Goal: Task Accomplishment & Management: Complete application form

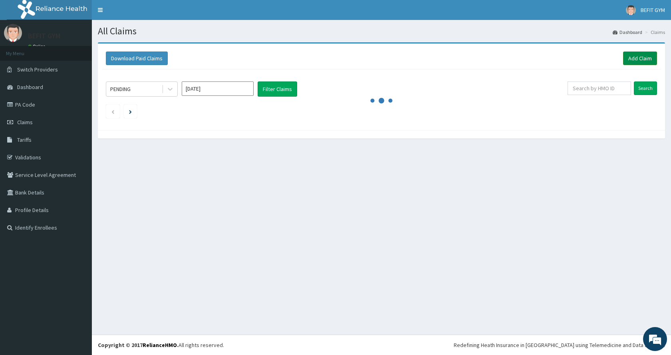
click at [632, 58] on link "Add Claim" at bounding box center [640, 59] width 34 height 14
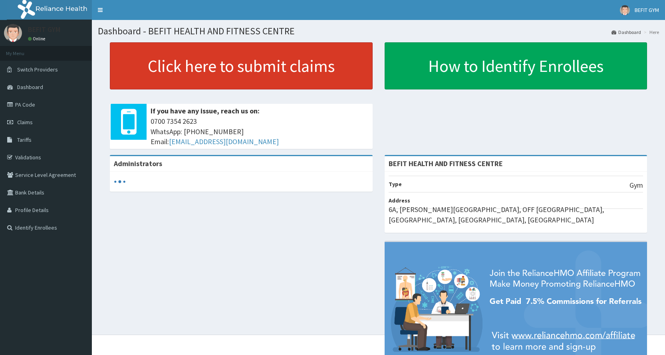
drag, startPoint x: 0, startPoint y: 0, endPoint x: 230, endPoint y: 74, distance: 242.1
click at [242, 71] on link "Click here to submit claims" at bounding box center [241, 65] width 263 height 47
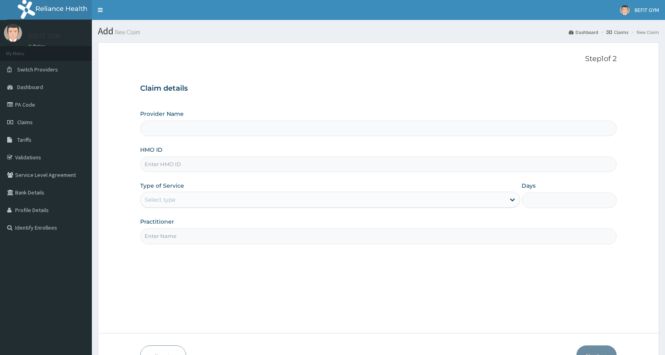
click at [209, 171] on input "HMO ID" at bounding box center [378, 165] width 476 height 16
type input "BEFIT HEALTH AND FITNESS CENTRE"
type input "1"
type input "KML/10098/A"
click at [206, 238] on input "Practitioner" at bounding box center [378, 236] width 476 height 16
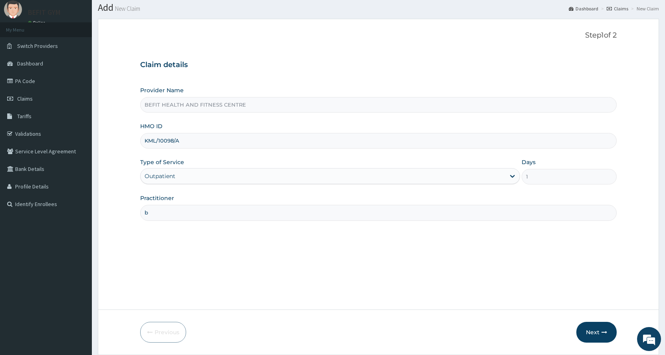
scroll to position [50, 0]
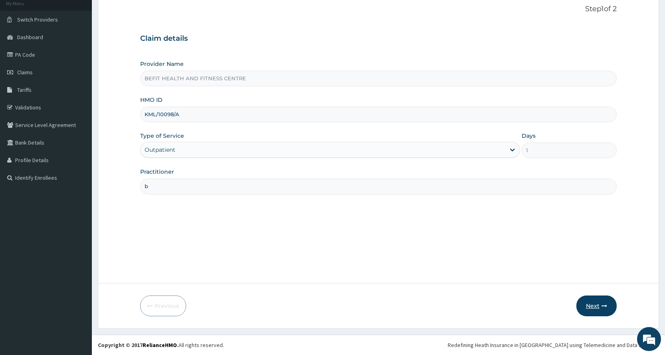
type input "b"
click at [593, 312] on button "Next" at bounding box center [596, 306] width 40 height 21
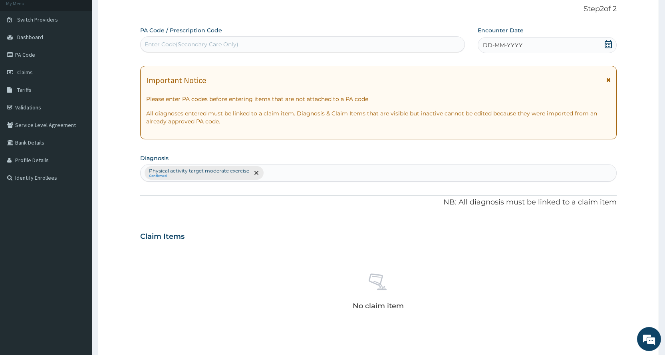
click at [280, 45] on div "Enter Code(Secondary Care Only)" at bounding box center [303, 44] width 324 height 13
type input "PA/447328"
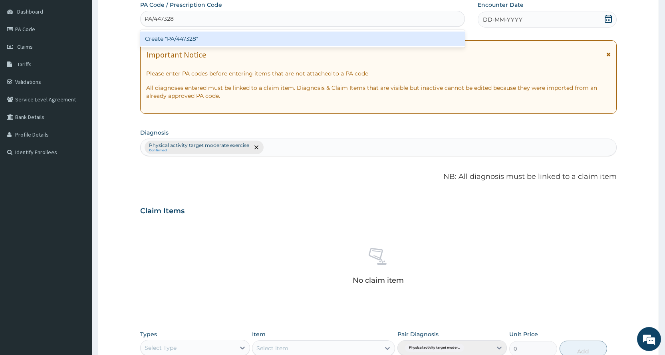
scroll to position [90, 0]
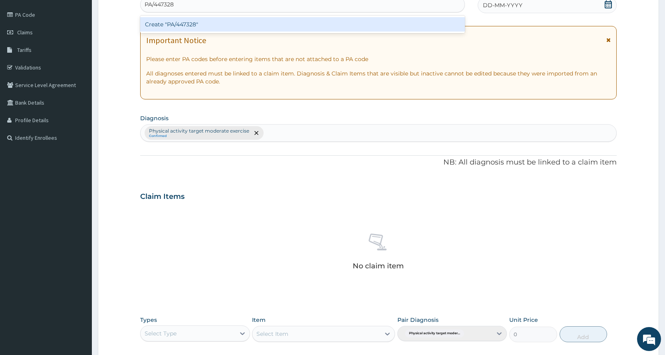
click at [335, 19] on div "Create "PA/447328"" at bounding box center [302, 24] width 324 height 14
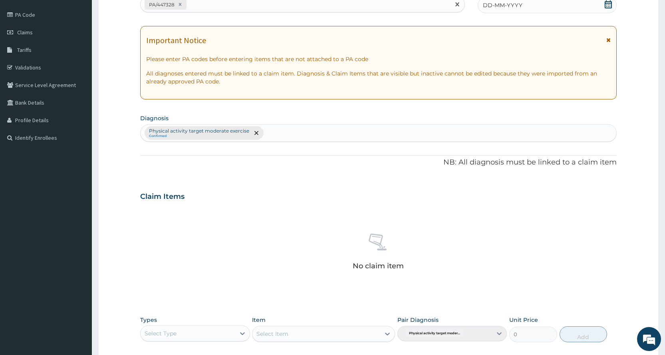
click at [536, 4] on div "DD-MM-YYYY" at bounding box center [547, 5] width 139 height 16
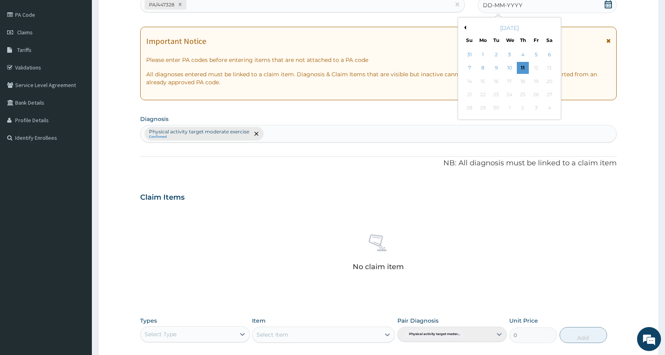
click at [466, 27] on button "Previous Month" at bounding box center [464, 28] width 4 height 4
click at [508, 108] on div "27" at bounding box center [509, 108] width 12 height 12
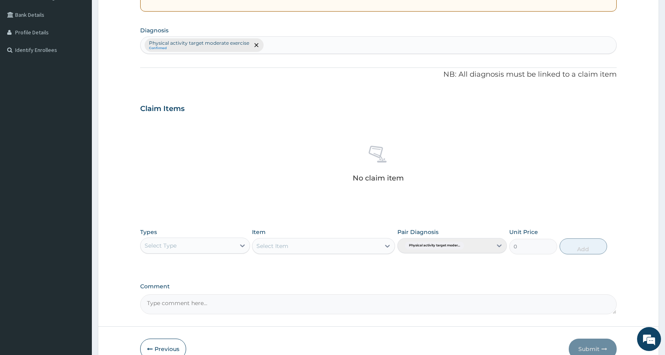
scroll to position [221, 0]
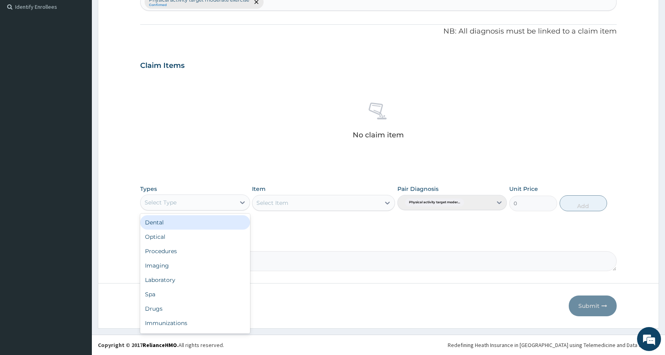
click at [179, 205] on div "Select Type" at bounding box center [188, 202] width 94 height 13
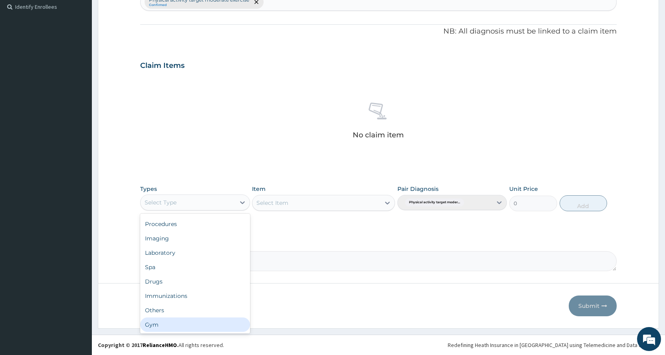
click at [179, 320] on div "Gym" at bounding box center [194, 325] width 109 height 14
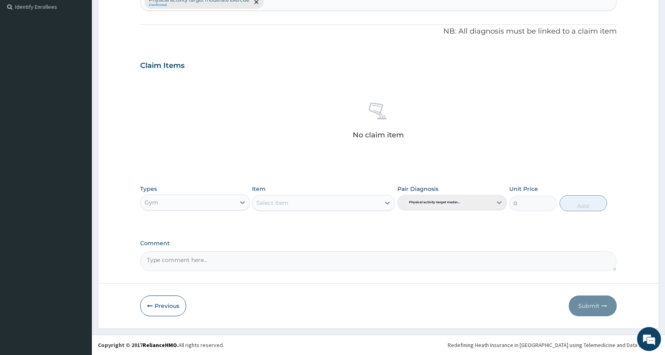
click at [320, 201] on div "Select Item" at bounding box center [316, 203] width 128 height 13
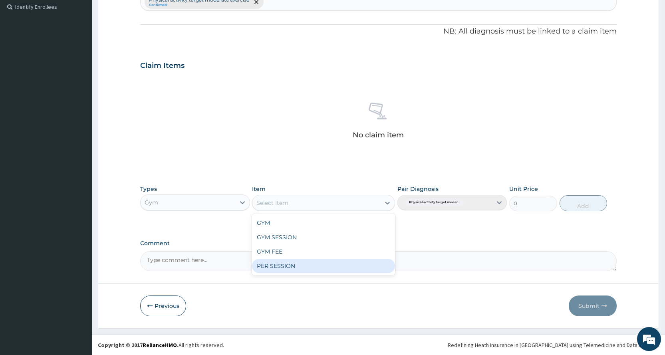
click at [323, 261] on div "PER SESSION" at bounding box center [323, 266] width 143 height 14
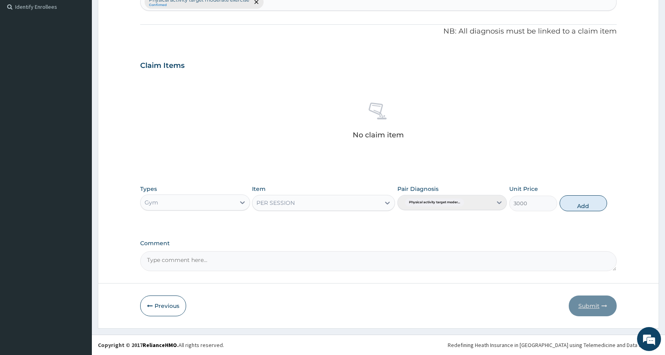
click at [569, 204] on button "Add" at bounding box center [584, 203] width 48 height 16
type input "0"
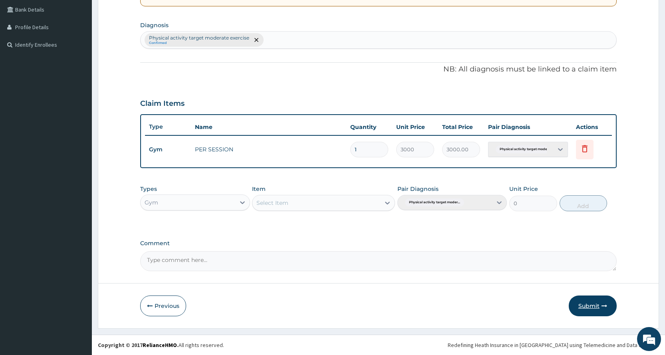
click at [580, 311] on button "Submit" at bounding box center [593, 306] width 48 height 21
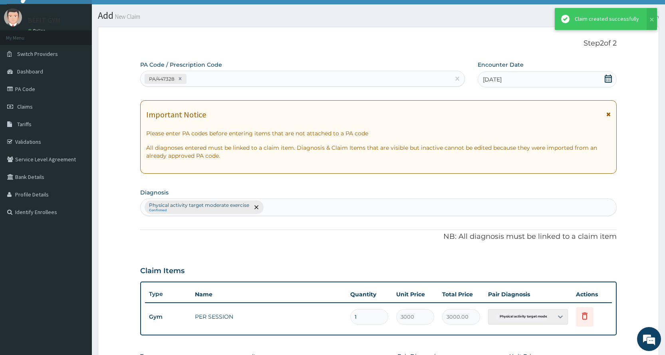
scroll to position [183, 0]
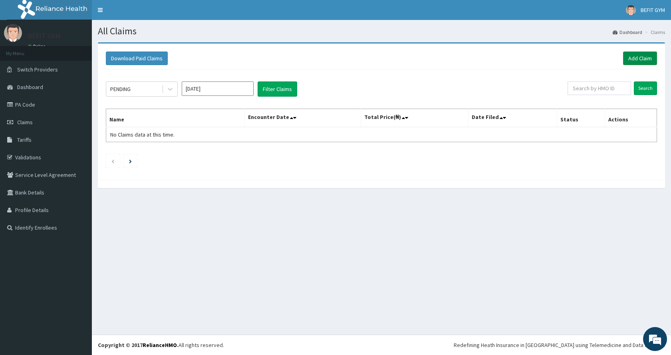
click at [634, 56] on link "Add Claim" at bounding box center [640, 59] width 34 height 14
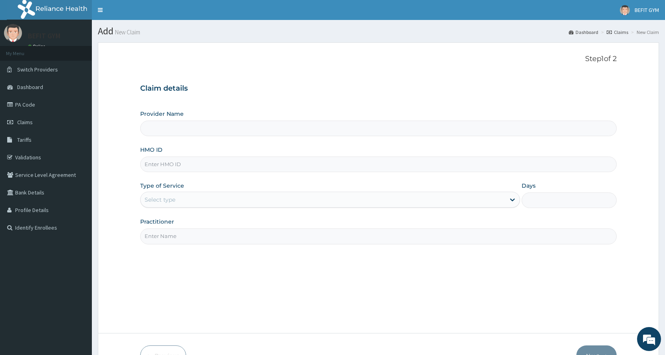
click at [198, 165] on input "HMO ID" at bounding box center [378, 165] width 476 height 16
type input "b"
type input "BEFIT HEALTH AND FITNESS CENTRE"
type input "1"
type input "BPV/10021/A"
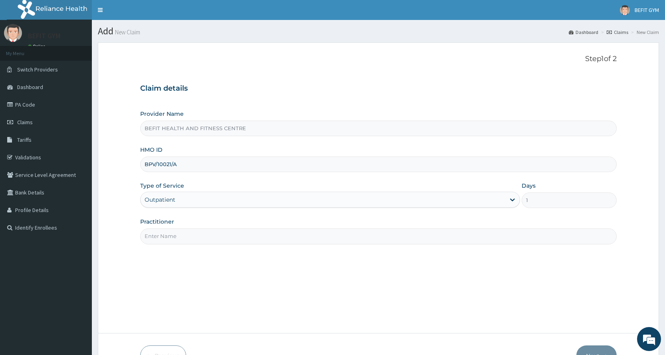
click at [190, 241] on input "Practitioner" at bounding box center [378, 236] width 476 height 16
type input "b"
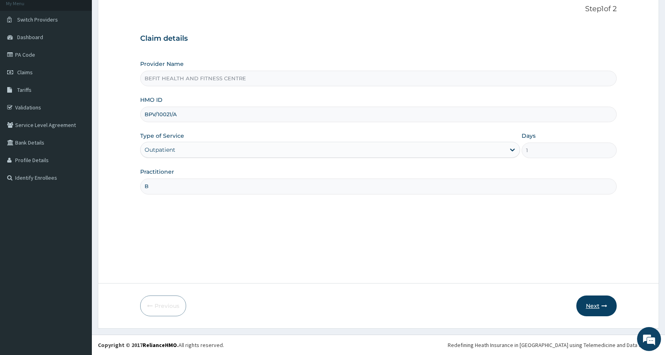
type input "B"
click at [595, 310] on button "Next" at bounding box center [596, 306] width 40 height 21
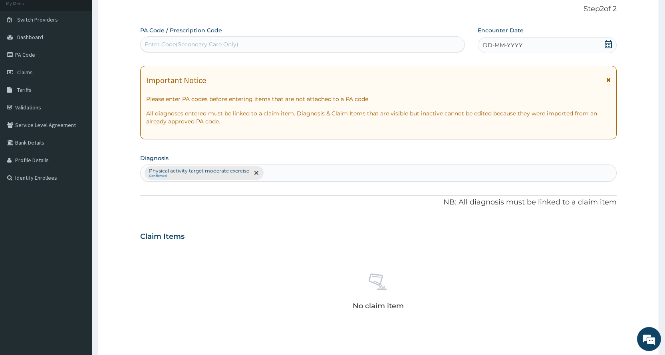
click at [375, 36] on div "Enter Code(Secondary Care Only)" at bounding box center [302, 44] width 324 height 16
type input "PA/120693"
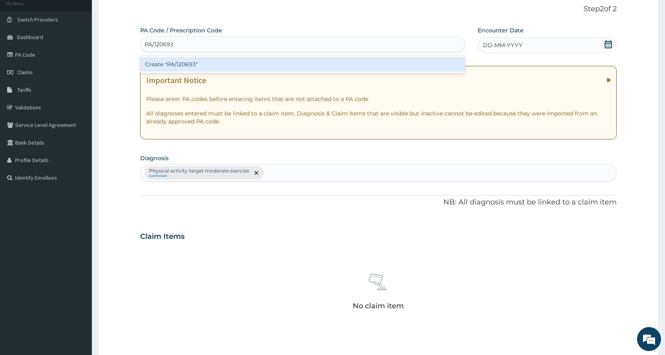
click at [409, 64] on div "Create "PA/120693"" at bounding box center [302, 64] width 324 height 14
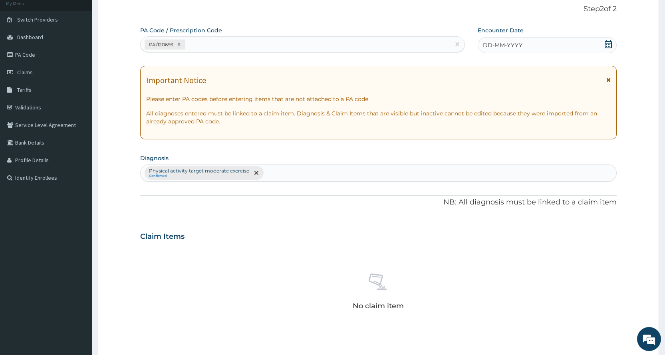
click at [581, 46] on div "DD-MM-YYYY" at bounding box center [547, 45] width 139 height 16
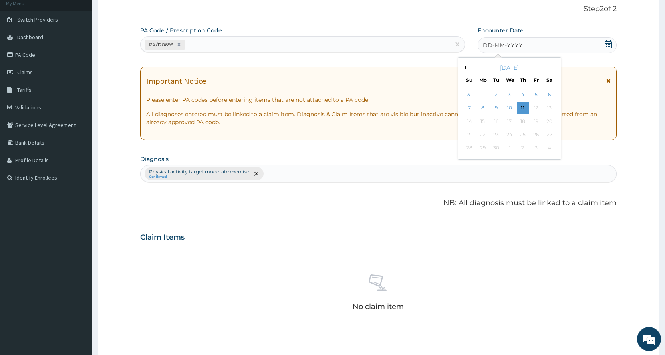
click at [466, 66] on div "[DATE]" at bounding box center [509, 68] width 96 height 8
click at [464, 68] on button "Previous Month" at bounding box center [464, 68] width 4 height 4
click at [507, 144] on div "27" at bounding box center [509, 148] width 12 height 12
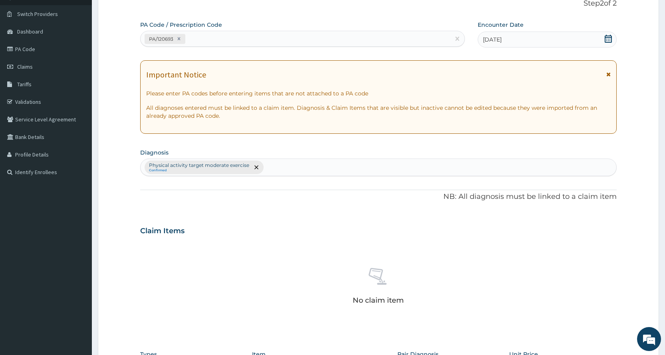
scroll to position [221, 0]
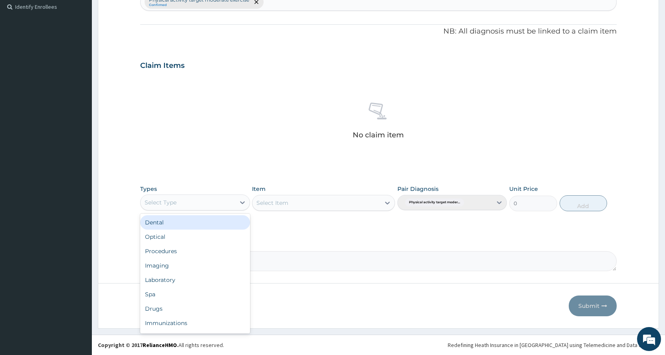
click at [215, 205] on div "Select Type" at bounding box center [188, 202] width 94 height 13
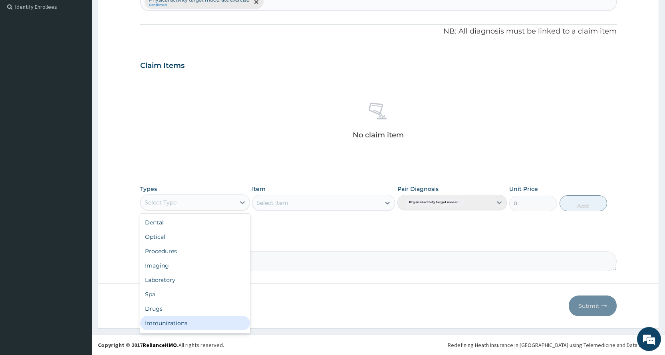
scroll to position [27, 0]
click at [157, 326] on div "Gym" at bounding box center [194, 325] width 109 height 14
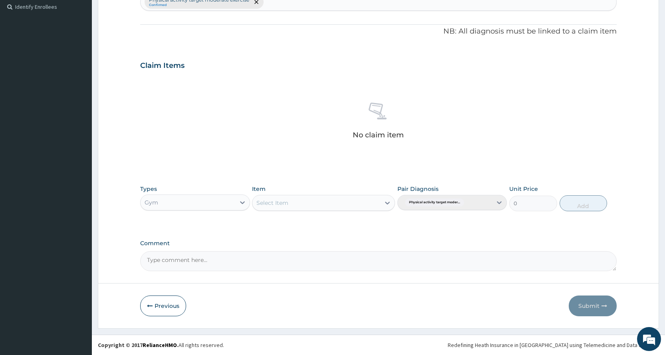
click at [365, 206] on div "Select Item" at bounding box center [316, 203] width 128 height 13
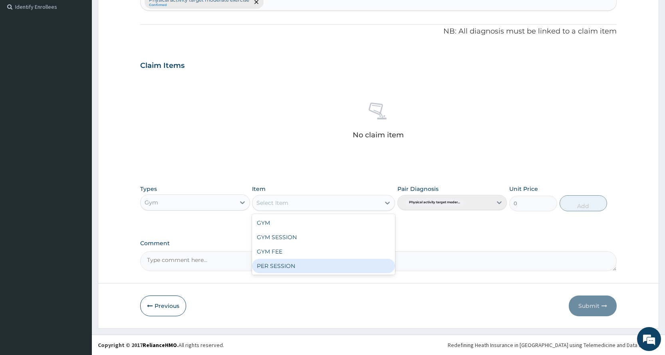
click at [346, 267] on div "PER SESSION" at bounding box center [323, 266] width 143 height 14
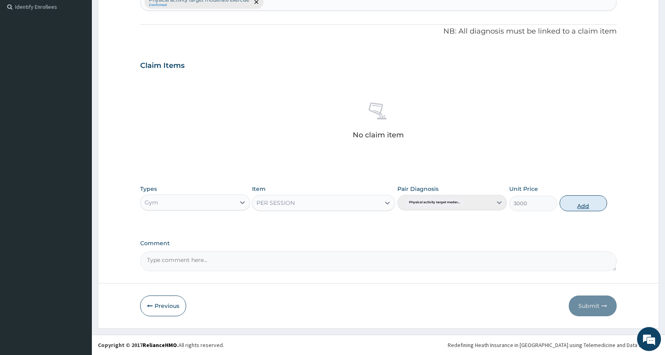
click at [567, 204] on button "Add" at bounding box center [584, 203] width 48 height 16
type input "0"
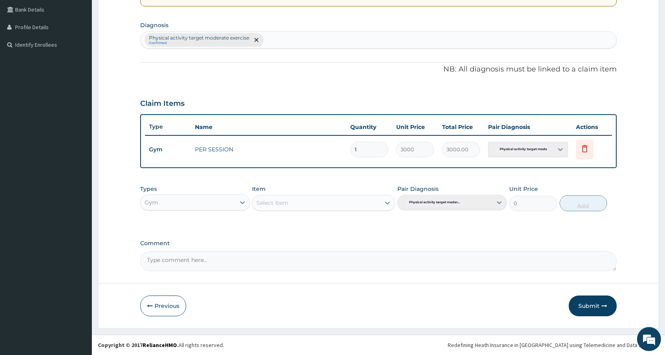
click at [589, 305] on button "Submit" at bounding box center [593, 306] width 48 height 21
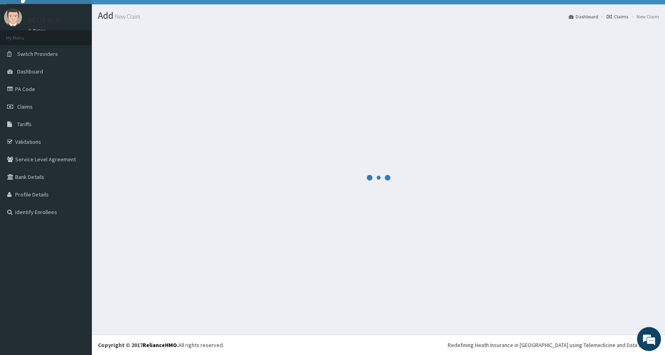
scroll to position [183, 0]
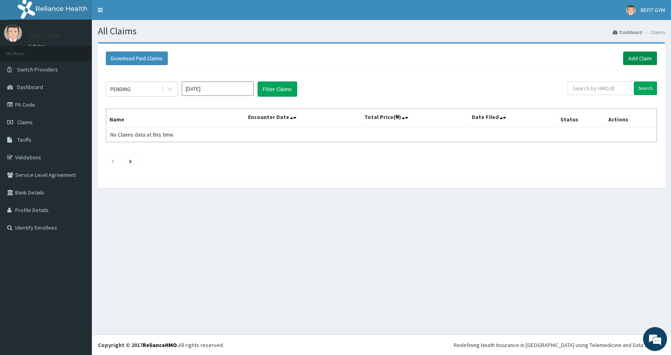
click at [638, 63] on link "Add Claim" at bounding box center [640, 59] width 34 height 14
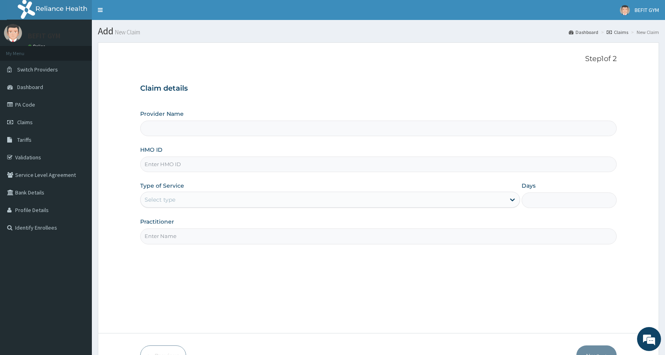
click at [177, 167] on input "HMO ID" at bounding box center [378, 165] width 476 height 16
type input "BEFIT HEALTH AND FITNESS CENTRE"
type input "1"
type input "SHL/10085/A"
click at [192, 234] on input "Practitioner" at bounding box center [378, 236] width 476 height 16
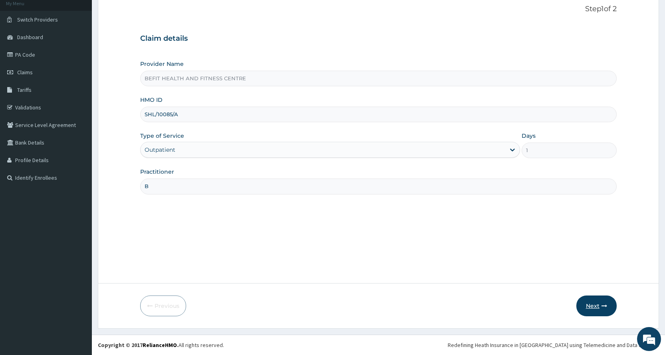
type input "B"
click at [597, 308] on button "Next" at bounding box center [596, 306] width 40 height 21
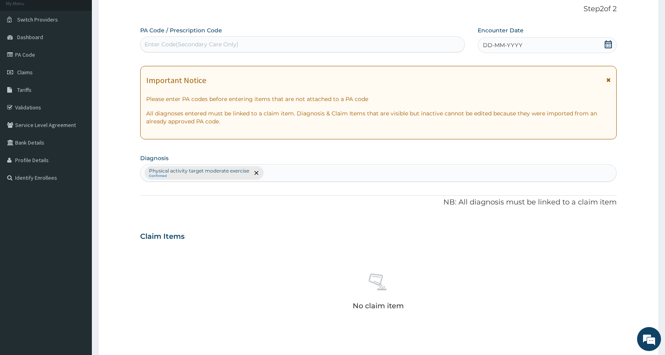
click at [177, 46] on div "Enter Code(Secondary Care Only)" at bounding box center [192, 44] width 94 height 8
type input "PA/656F22"
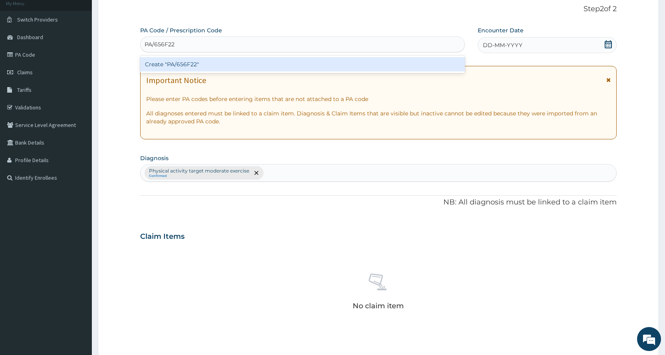
click at [176, 59] on div "Create "PA/656F22"" at bounding box center [302, 64] width 324 height 14
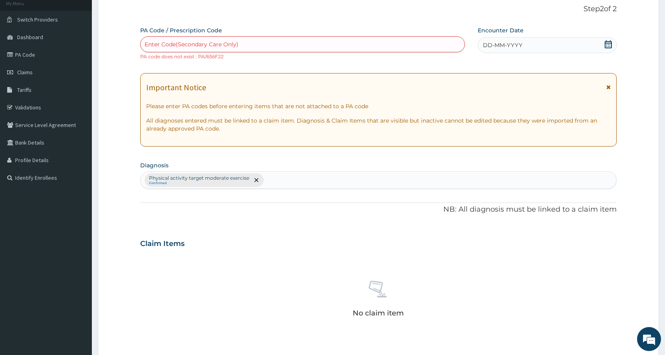
scroll to position [228, 0]
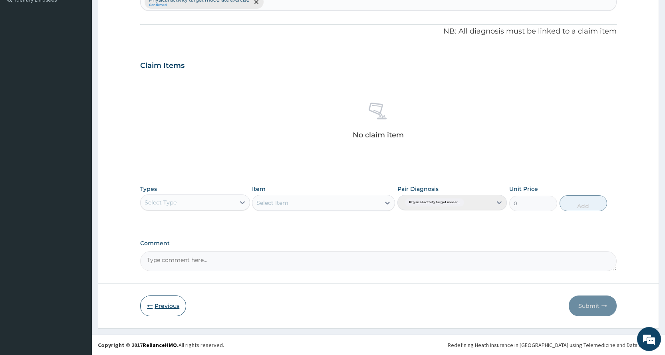
click at [163, 312] on button "Previous" at bounding box center [163, 306] width 46 height 21
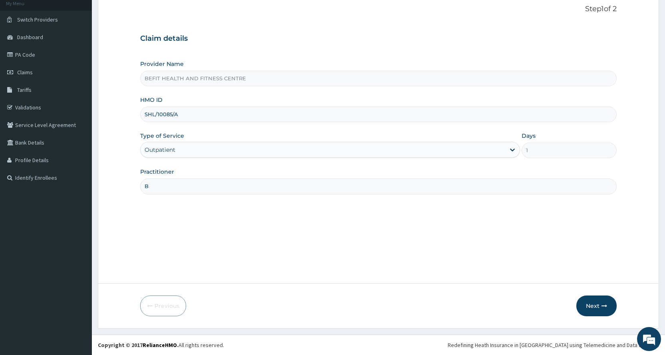
click at [193, 120] on input "SHL/10085/A" at bounding box center [378, 115] width 476 height 16
type input "S"
type input "SBL/10337/A"
click at [607, 312] on button "Next" at bounding box center [596, 306] width 40 height 21
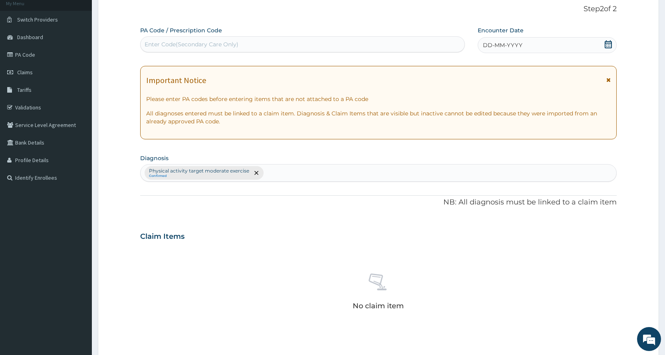
click at [191, 48] on div "Enter Code(Secondary Care Only)" at bounding box center [192, 44] width 94 height 8
type input "PA/F614DA"
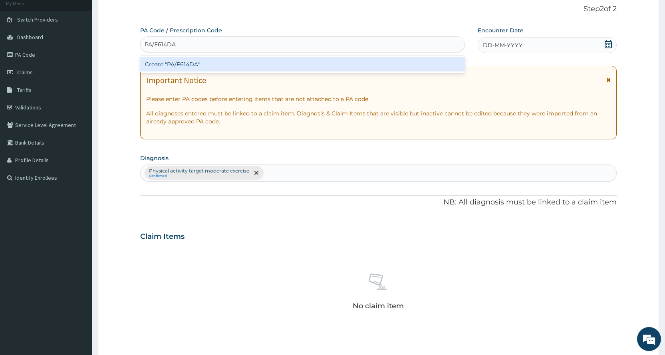
click at [207, 70] on div "Create "PA/F614DA"" at bounding box center [302, 64] width 324 height 14
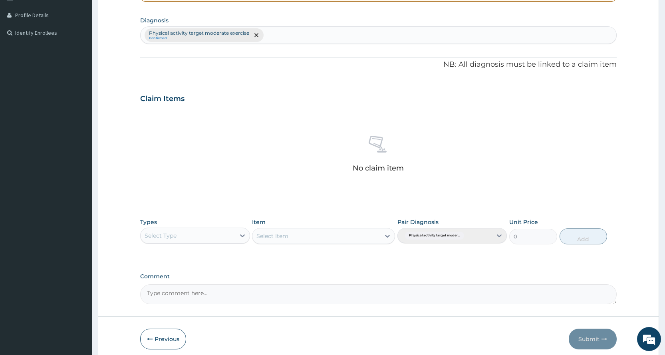
scroll to position [210, 0]
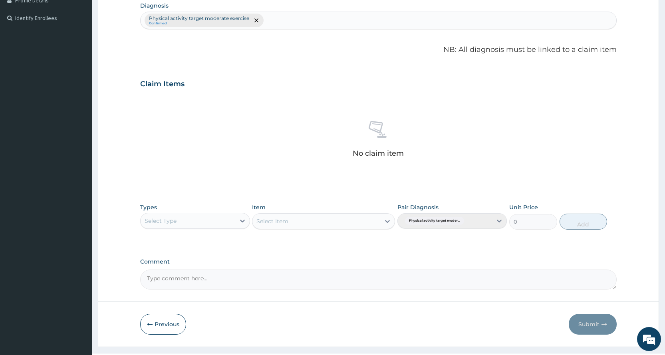
click at [171, 319] on button "Previous" at bounding box center [163, 324] width 46 height 21
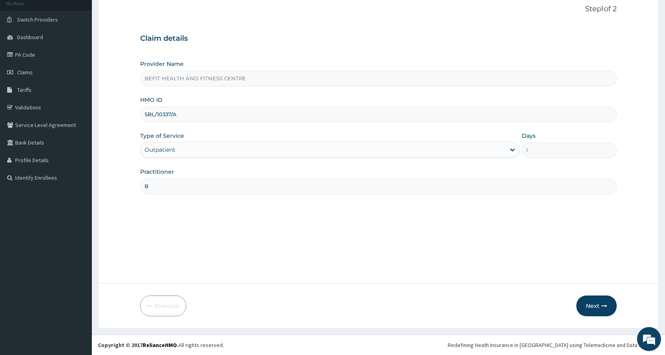
scroll to position [50, 0]
click at [257, 103] on div "HMO ID SBL/10337/A" at bounding box center [378, 109] width 476 height 26
click at [247, 115] on input "SBL/10337/A" at bounding box center [378, 115] width 476 height 16
type input "S"
type input "N"
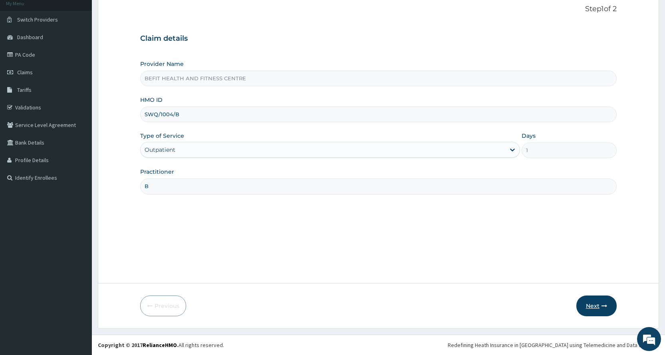
click at [593, 312] on button "Next" at bounding box center [596, 306] width 40 height 21
click at [165, 113] on input "SWQ/1004/B" at bounding box center [378, 115] width 476 height 16
type input "SWQ/10004/B"
click at [594, 310] on button "Next" at bounding box center [596, 306] width 40 height 21
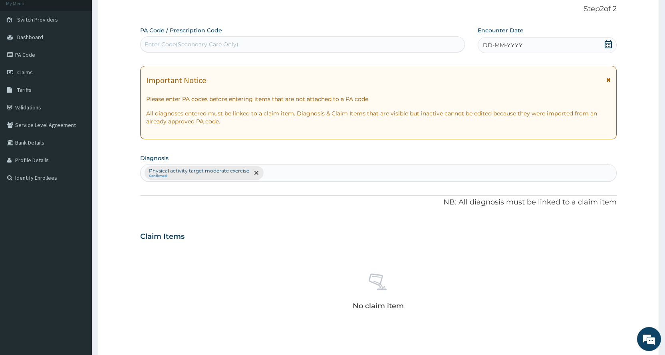
click at [199, 39] on div "Enter Code(Secondary Care Only)" at bounding box center [303, 44] width 324 height 13
type input "PA/5357FA"
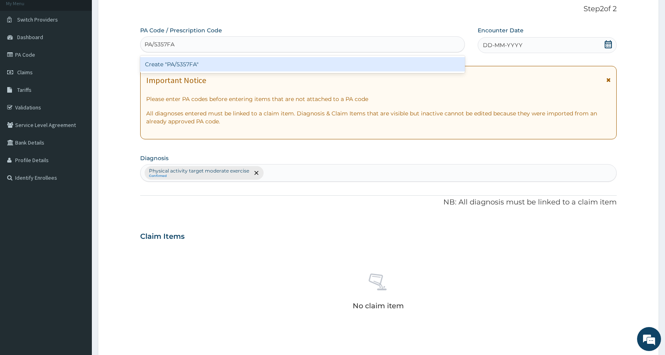
click at [218, 67] on div "Create "PA/5357FA"" at bounding box center [302, 64] width 324 height 14
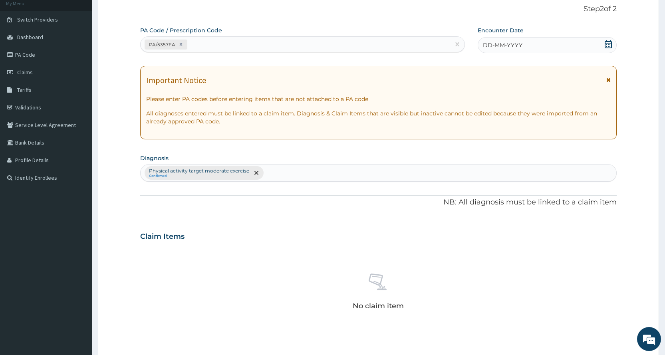
click at [605, 44] on icon at bounding box center [608, 44] width 7 height 8
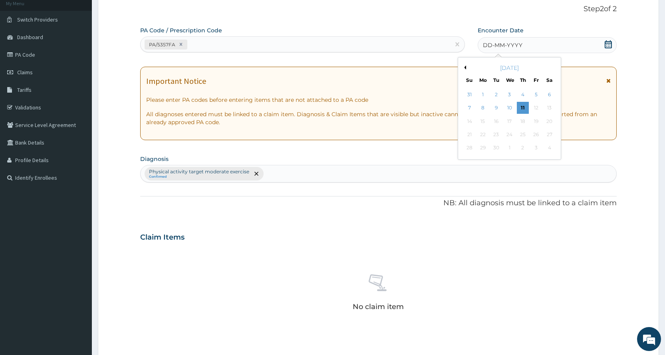
click at [465, 66] on button "Previous Month" at bounding box center [464, 68] width 4 height 4
click at [520, 147] on div "28" at bounding box center [523, 148] width 12 height 12
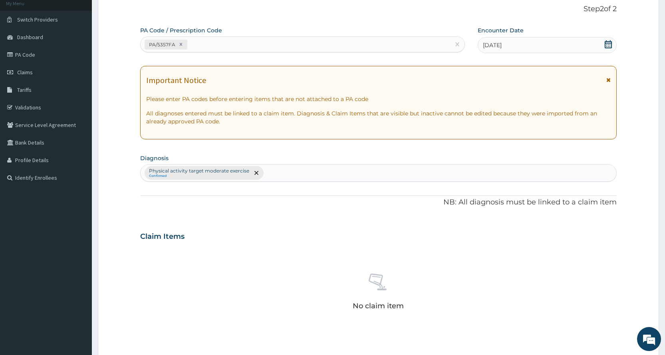
click at [609, 43] on icon at bounding box center [608, 44] width 7 height 8
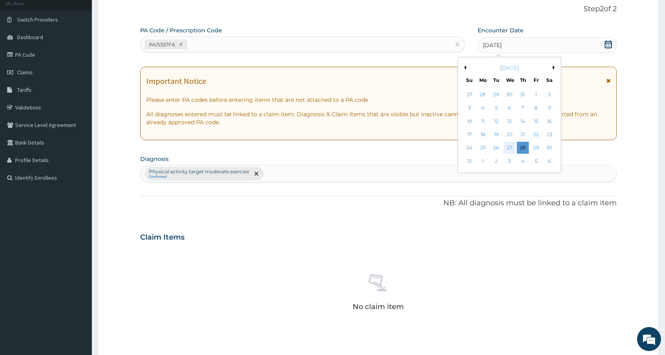
click at [507, 144] on div "27" at bounding box center [509, 148] width 12 height 12
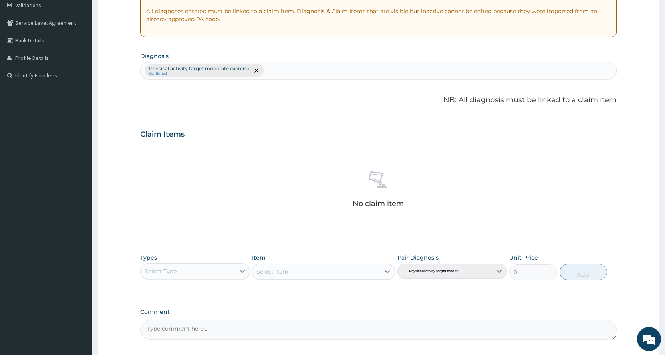
scroll to position [210, 0]
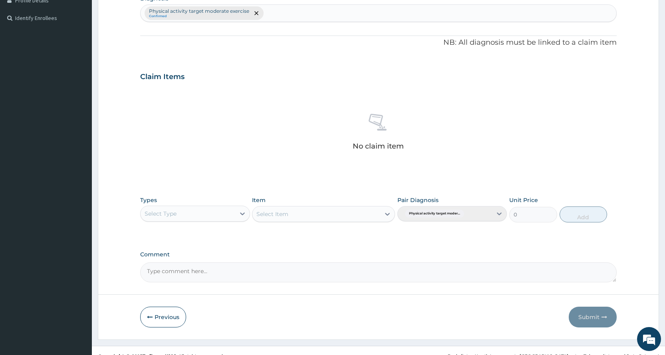
click at [182, 212] on div "Select Type" at bounding box center [188, 213] width 94 height 13
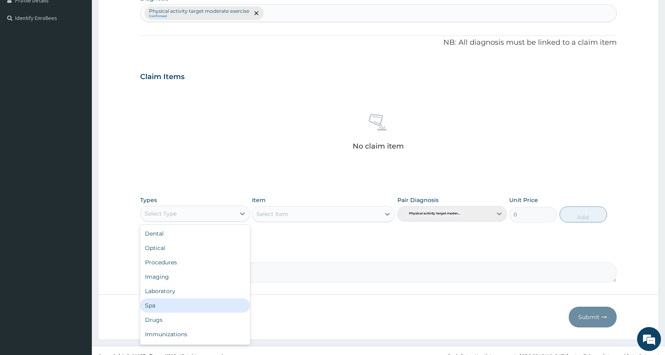
scroll to position [27, 0]
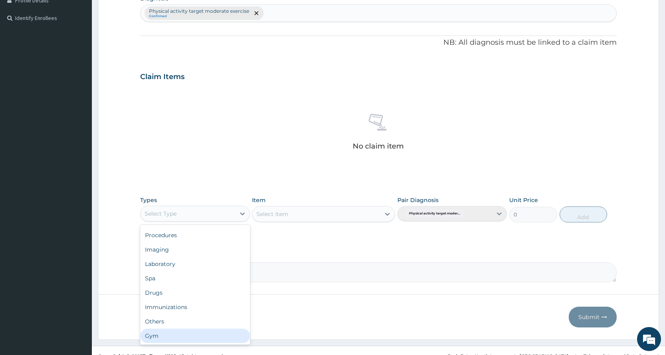
click at [171, 333] on div "Gym" at bounding box center [194, 336] width 109 height 14
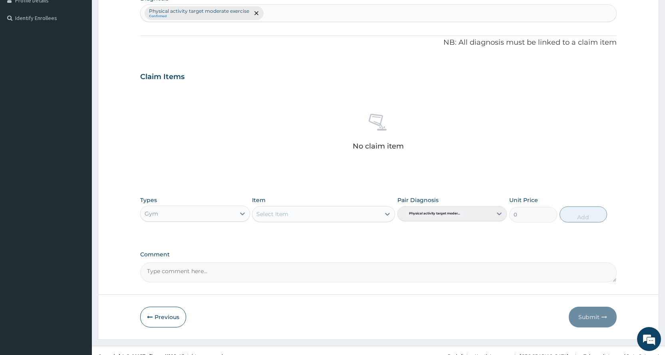
click at [318, 218] on div "Select Item" at bounding box center [316, 214] width 128 height 13
click at [324, 277] on div "PER SESSION" at bounding box center [323, 277] width 143 height 14
click at [581, 217] on button "Add" at bounding box center [584, 214] width 48 height 16
type input "0"
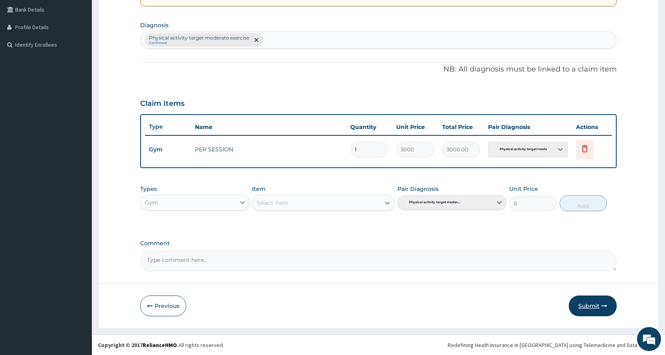
click at [606, 308] on icon "button" at bounding box center [604, 306] width 6 height 6
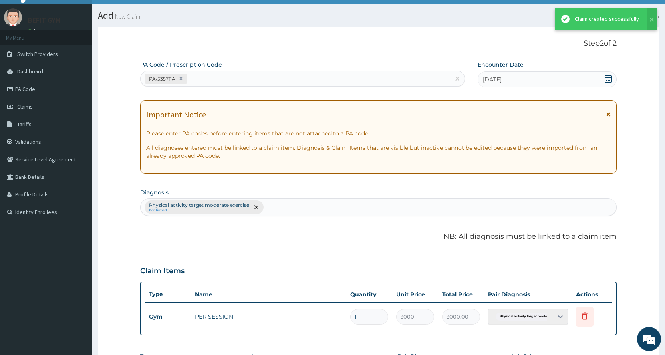
scroll to position [183, 0]
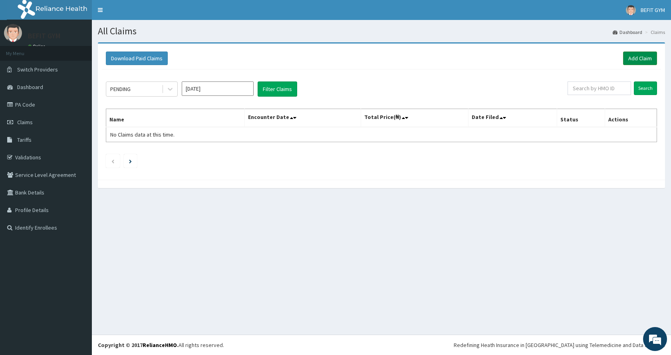
click at [630, 59] on link "Add Claim" at bounding box center [640, 59] width 34 height 14
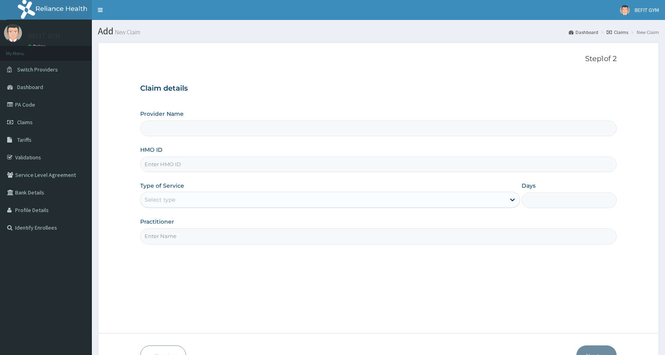
click at [169, 172] on input "HMO ID" at bounding box center [378, 165] width 476 height 16
type input "BEFIT HEALTH AND FITNESS CENTRE"
type input "1"
type input "PPY/10503/A"
click at [191, 236] on input "Practitioner" at bounding box center [378, 236] width 476 height 16
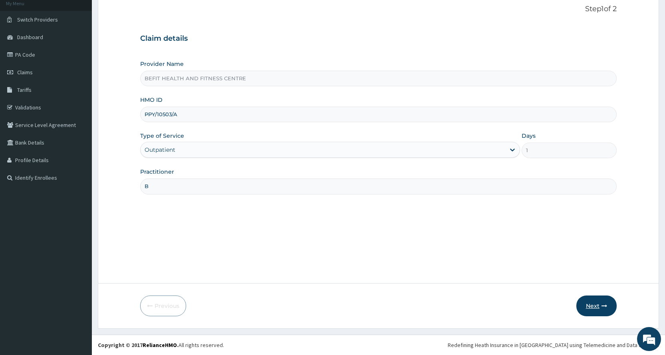
type input "B"
click at [580, 308] on button "Next" at bounding box center [596, 306] width 40 height 21
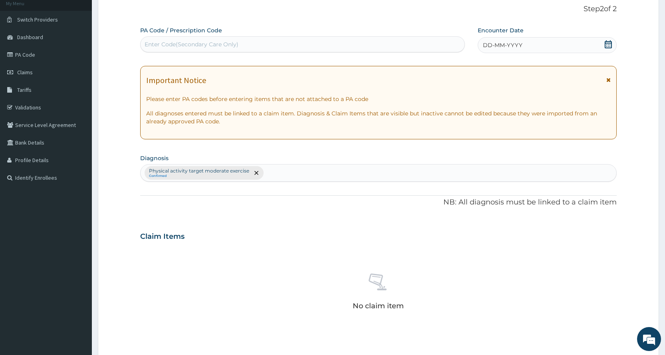
click at [236, 45] on div "Enter Code(Secondary Care Only)" at bounding box center [192, 44] width 94 height 8
type input "PA/971CB2"
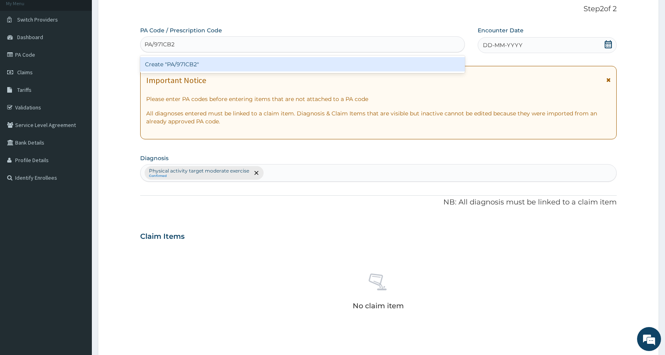
click at [250, 69] on div "Create "PA/971CB2"" at bounding box center [302, 64] width 324 height 14
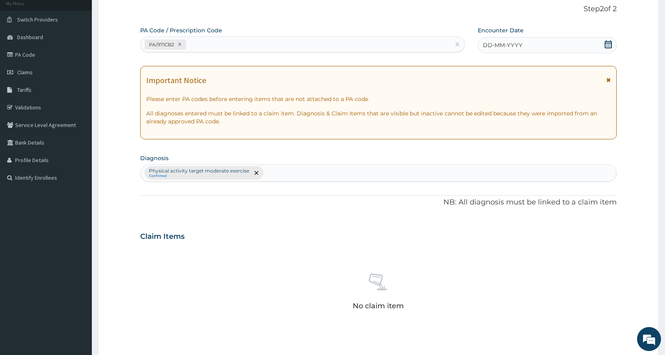
click at [610, 42] on icon at bounding box center [608, 44] width 8 height 8
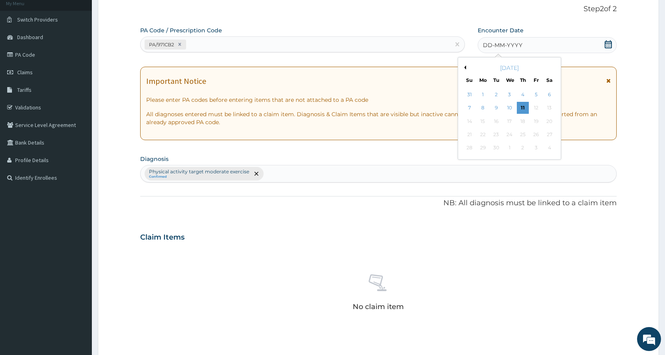
click at [465, 66] on button "Previous Month" at bounding box center [464, 68] width 4 height 4
click at [524, 147] on div "28" at bounding box center [523, 148] width 12 height 12
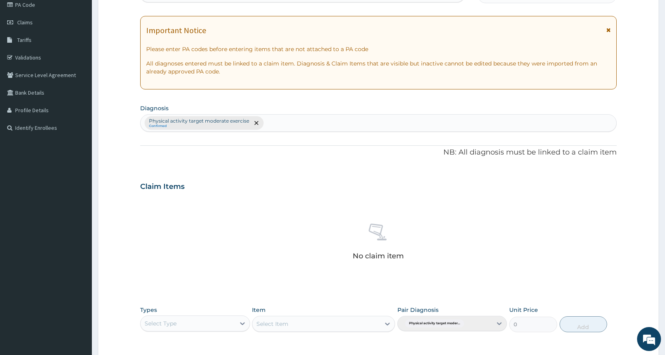
scroll to position [130, 0]
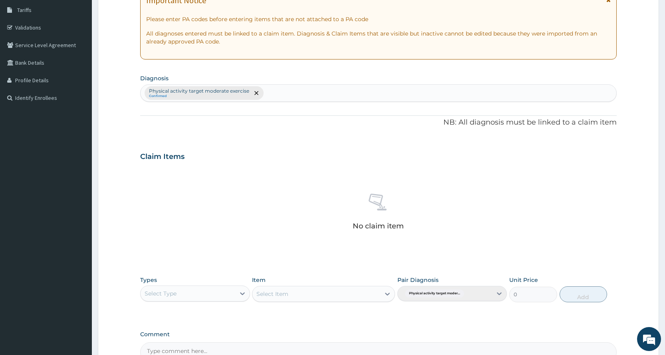
click at [225, 288] on div "Select Type" at bounding box center [188, 293] width 94 height 13
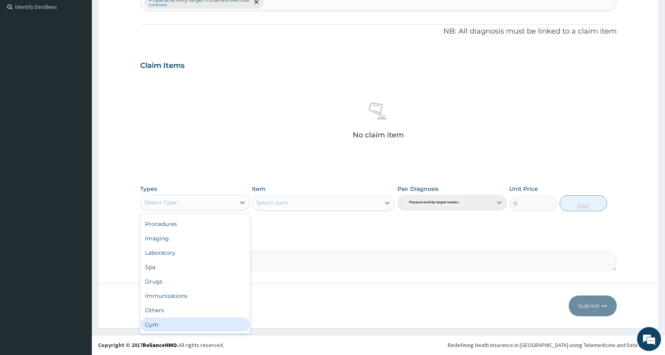
click at [195, 319] on div "Gym" at bounding box center [194, 325] width 109 height 14
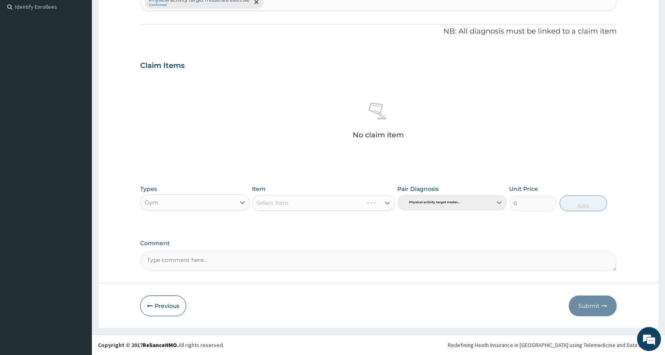
click at [302, 199] on div "Select Item" at bounding box center [323, 203] width 143 height 16
click at [302, 199] on div "Select Item" at bounding box center [316, 203] width 128 height 13
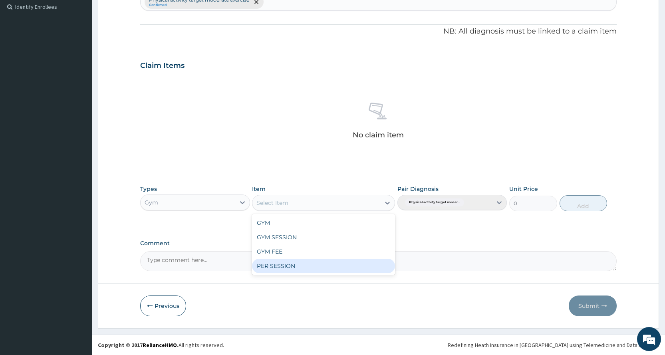
click at [300, 263] on div "PER SESSION" at bounding box center [323, 266] width 143 height 14
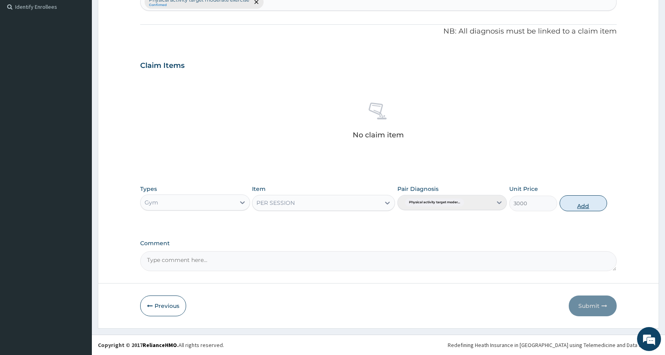
click at [592, 210] on button "Add" at bounding box center [584, 203] width 48 height 16
type input "0"
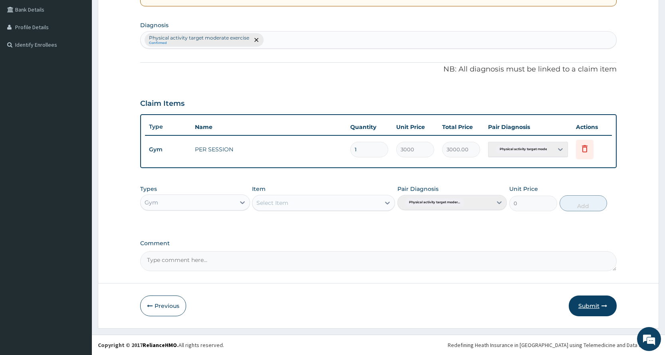
click at [603, 310] on button "Submit" at bounding box center [593, 306] width 48 height 21
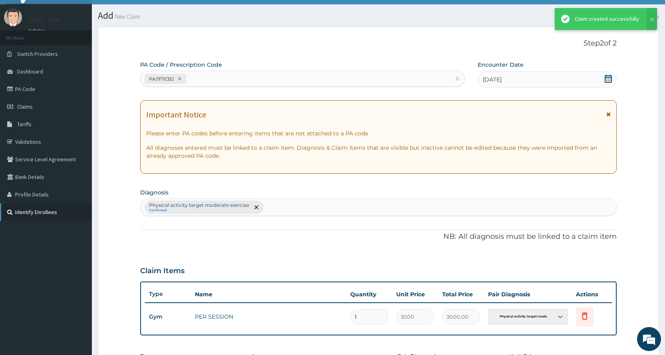
scroll to position [183, 0]
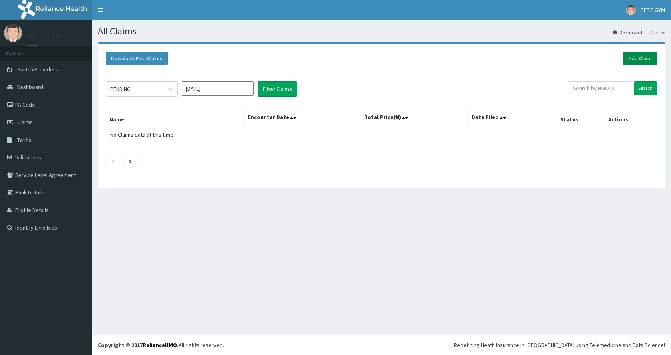
click at [646, 64] on link "Add Claim" at bounding box center [640, 59] width 34 height 14
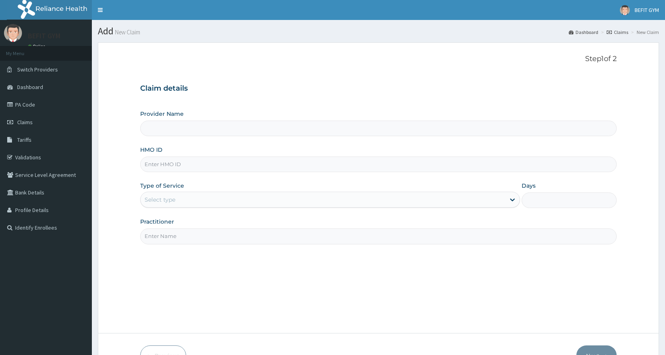
click at [168, 169] on input "HMO ID" at bounding box center [378, 165] width 476 height 16
type input "BEFIT HEALTH AND FITNESS CENTRE"
type input "1"
type input "KNR/10006/A"
click at [176, 234] on input "Practitioner" at bounding box center [378, 236] width 476 height 16
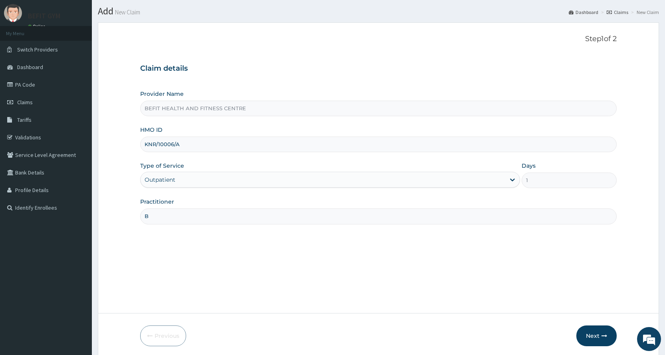
scroll to position [50, 0]
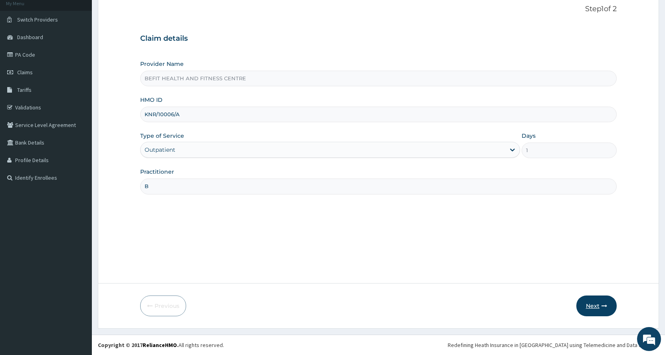
type input "B"
click at [605, 311] on button "Next" at bounding box center [596, 306] width 40 height 21
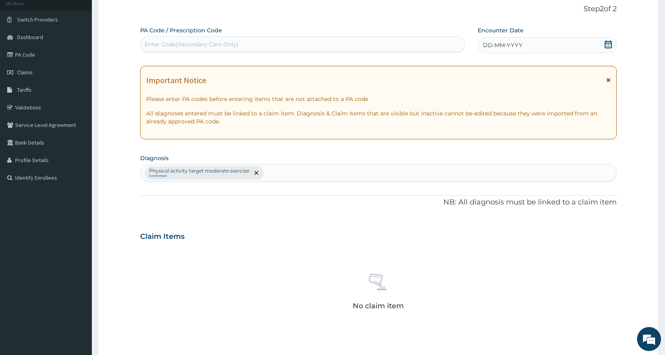
click at [174, 47] on div "Enter Code(Secondary Care Only)" at bounding box center [192, 44] width 94 height 8
type input "PA/0FCD28"
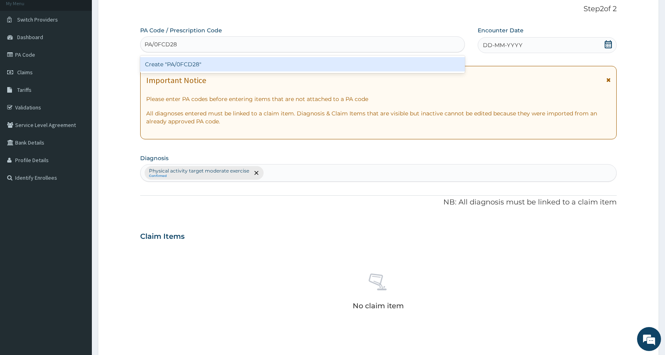
click at [193, 61] on div "Create "PA/0FCD28"" at bounding box center [302, 64] width 324 height 14
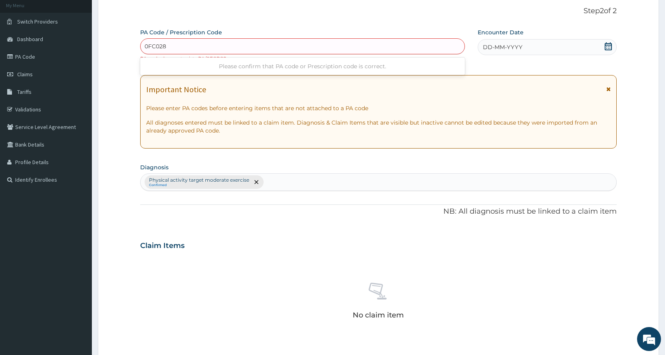
scroll to position [0, 0]
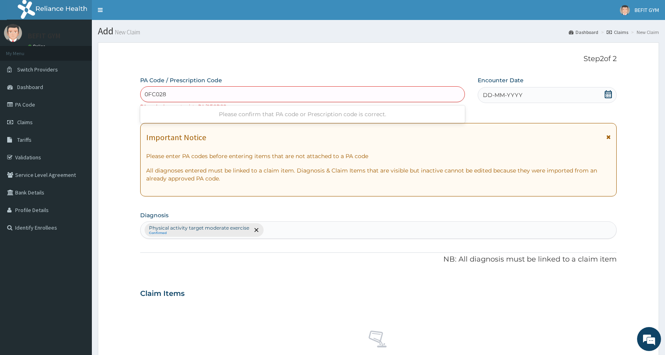
click at [145, 93] on input "0FC028" at bounding box center [156, 94] width 22 height 8
type input "PA/0FC028"
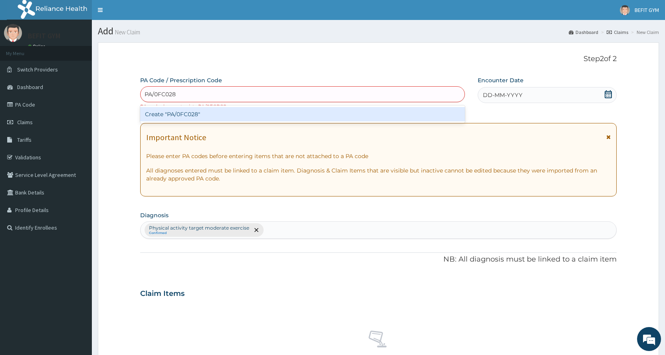
click at [177, 115] on div "Create "PA/0FC028"" at bounding box center [302, 114] width 324 height 14
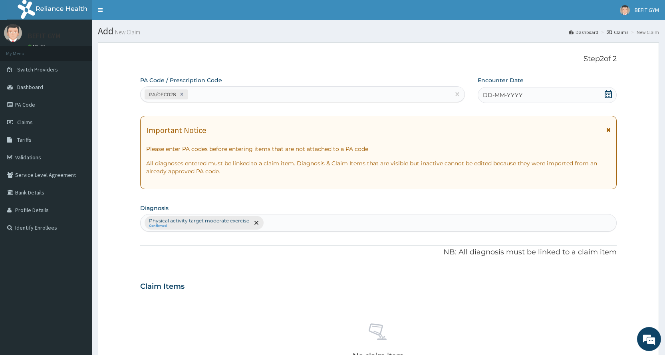
click at [506, 101] on div "DD-MM-YYYY" at bounding box center [547, 95] width 139 height 16
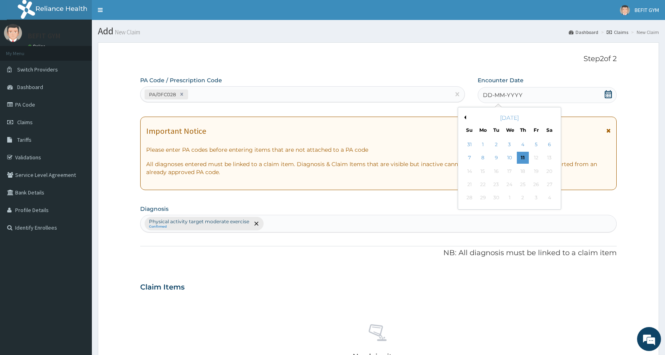
click at [463, 115] on button "Previous Month" at bounding box center [464, 117] width 4 height 4
click at [522, 197] on div "28" at bounding box center [523, 198] width 12 height 12
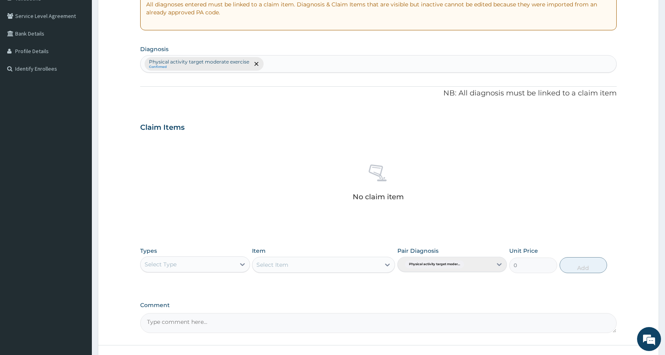
scroll to position [200, 0]
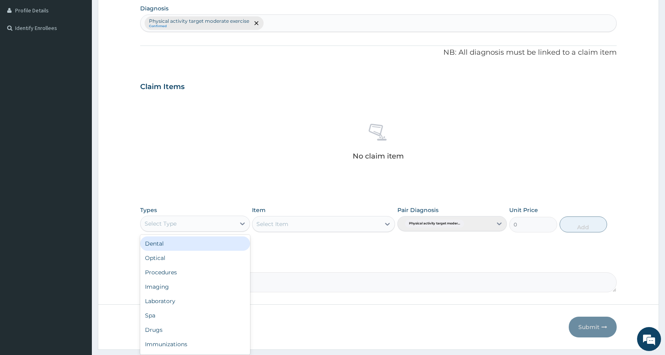
click at [173, 225] on div "Select Type" at bounding box center [161, 224] width 32 height 8
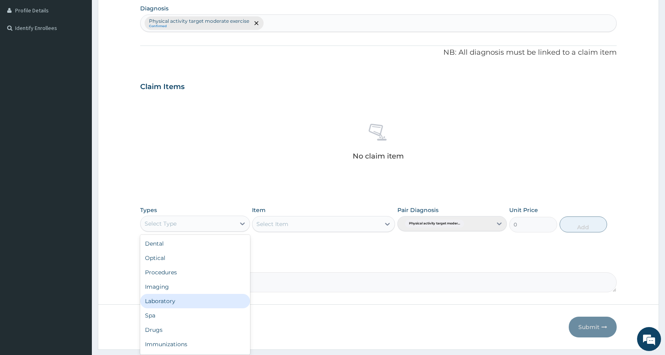
scroll to position [27, 0]
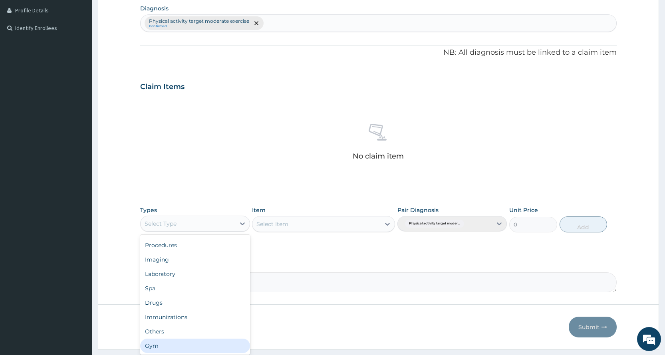
click at [168, 345] on div "Gym" at bounding box center [194, 346] width 109 height 14
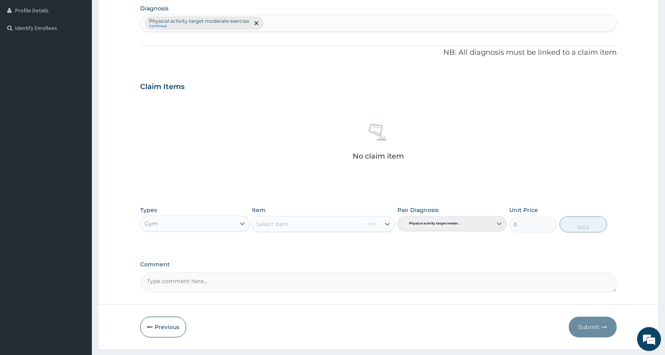
click at [326, 221] on div "Select Item" at bounding box center [323, 224] width 143 height 16
click at [326, 225] on div "Select Item" at bounding box center [316, 224] width 128 height 13
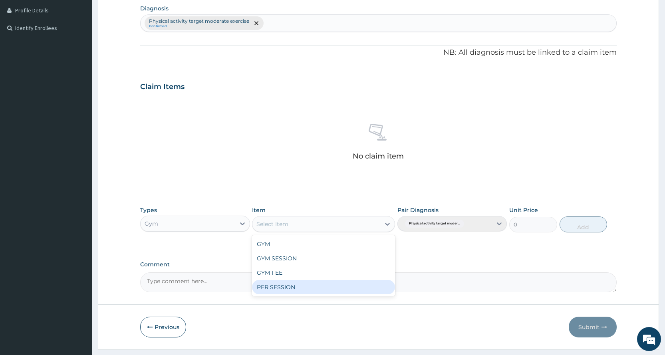
click at [312, 285] on div "PER SESSION" at bounding box center [323, 287] width 143 height 14
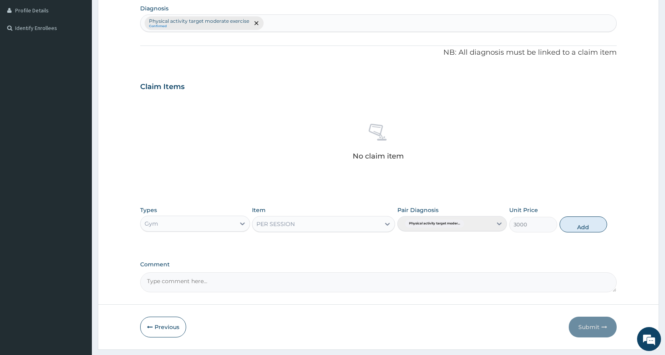
click at [594, 225] on button "Add" at bounding box center [584, 224] width 48 height 16
type input "0"
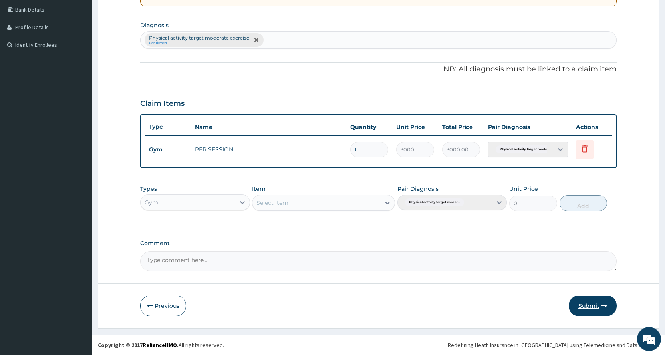
click at [580, 306] on button "Submit" at bounding box center [593, 306] width 48 height 21
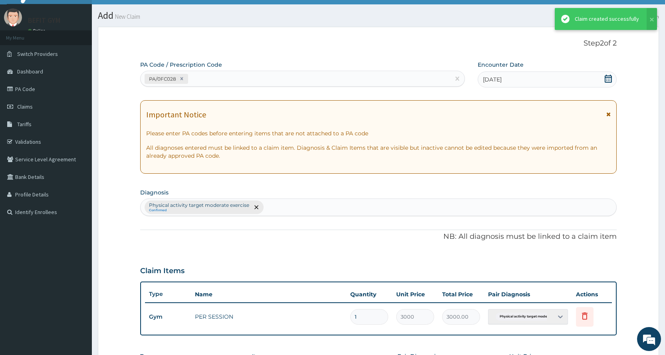
scroll to position [183, 0]
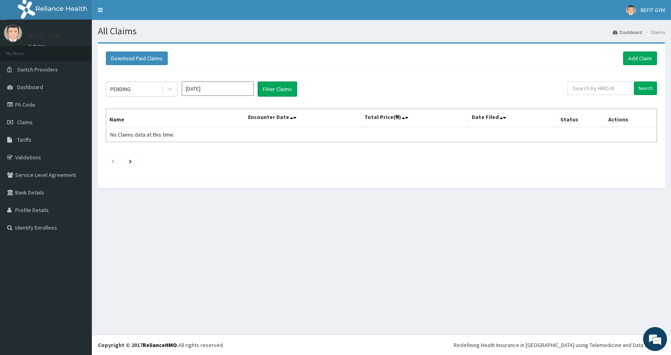
click at [661, 58] on div "Download Paid Claims Add Claim" at bounding box center [381, 59] width 559 height 22
click at [648, 59] on link "Add Claim" at bounding box center [640, 59] width 34 height 14
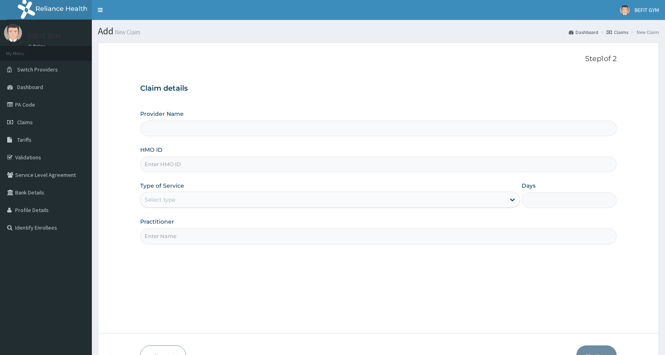
type input "BEFIT HEALTH AND FITNESS CENTRE"
type input "1"
click at [185, 170] on input "HMO ID" at bounding box center [378, 165] width 476 height 16
type input "C"
